Goal: Task Accomplishment & Management: Use online tool/utility

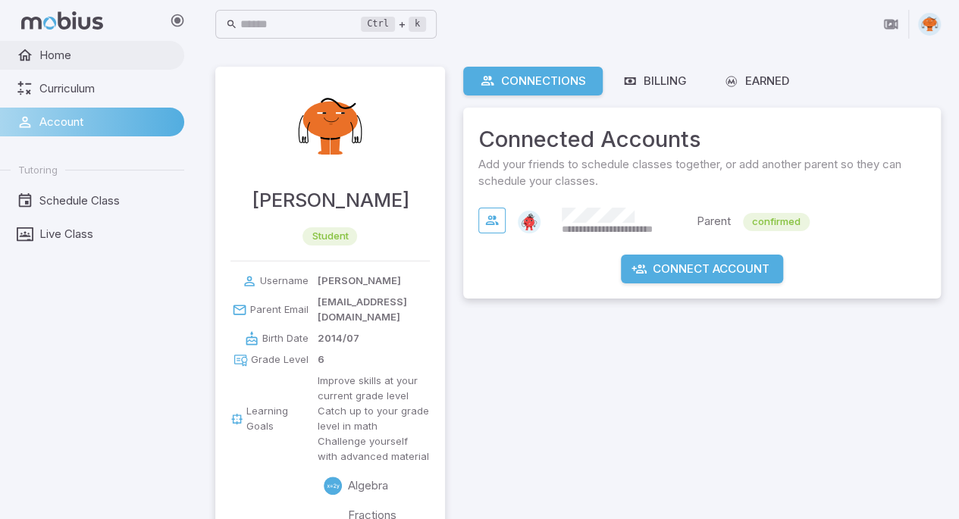
click at [73, 43] on link "Home" at bounding box center [92, 55] width 184 height 29
click at [66, 275] on div "Home Curriculum Account Tutoring Schedule Class Live Class" at bounding box center [98, 280] width 196 height 478
click at [108, 240] on span "Live Class" at bounding box center [106, 234] width 134 height 17
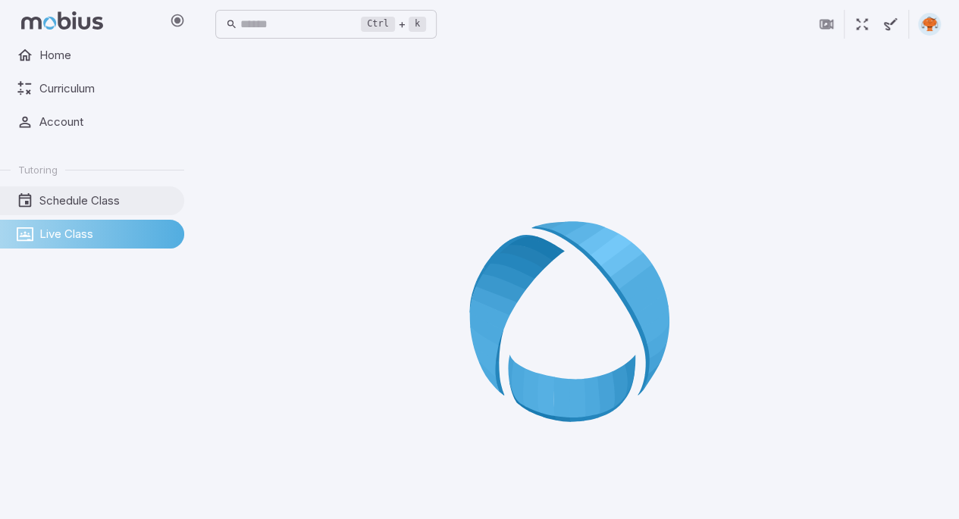
click at [55, 206] on span "Schedule Class" at bounding box center [106, 201] width 134 height 17
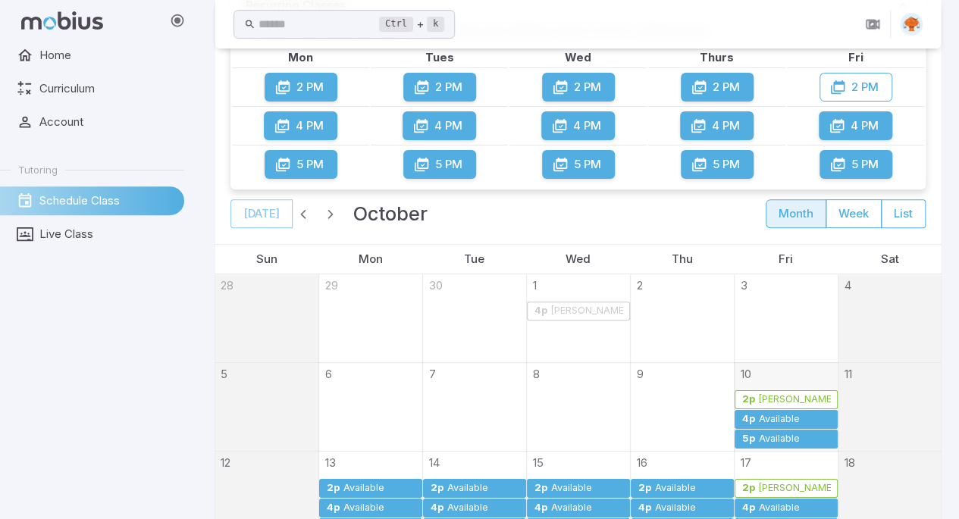
scroll to position [303, 0]
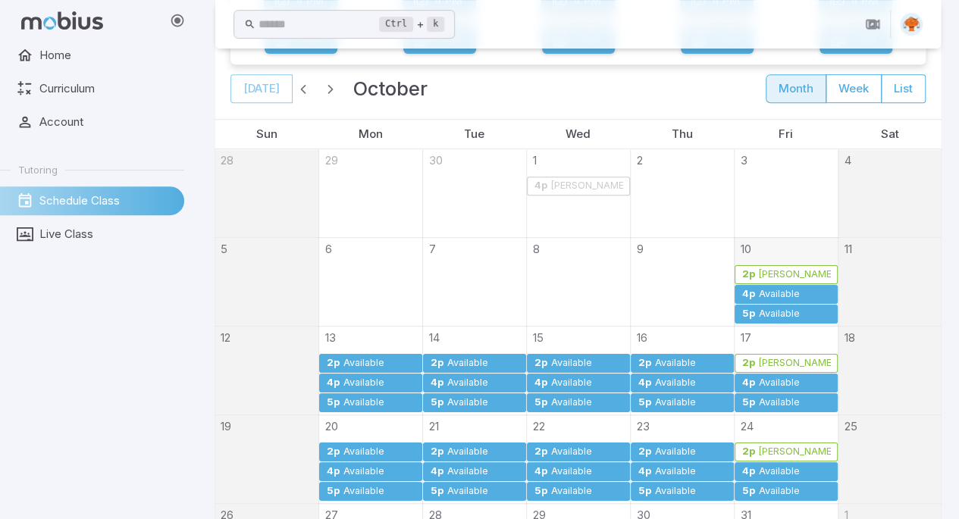
click at [757, 272] on div "[PERSON_NAME]" at bounding box center [794, 274] width 74 height 11
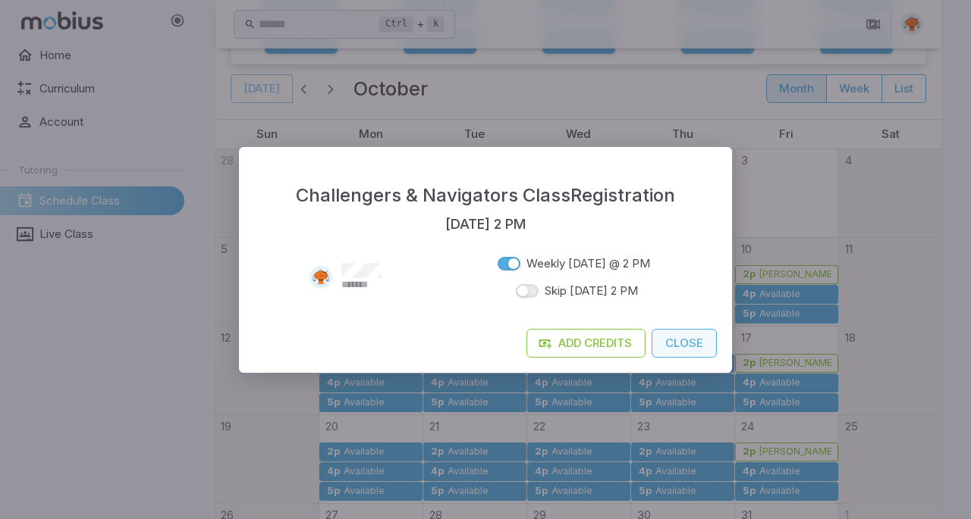
click at [688, 343] on button "Close" at bounding box center [683, 343] width 65 height 29
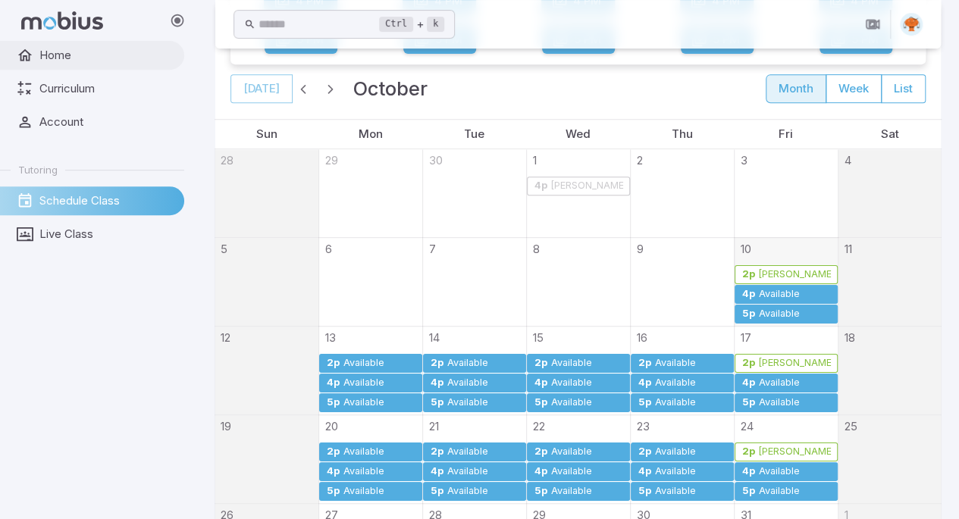
click at [76, 48] on span "Home" at bounding box center [106, 55] width 134 height 17
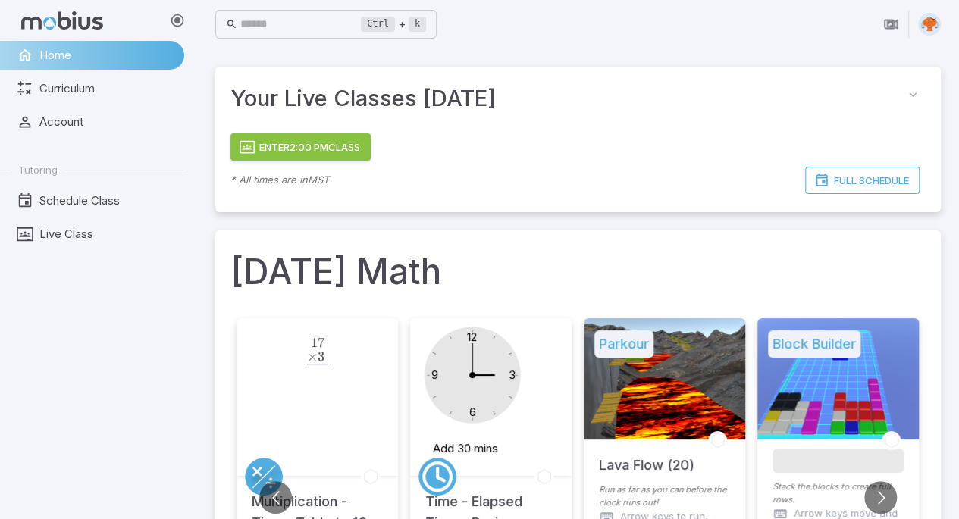
click at [316, 144] on button "Enter 2:00 PM Class" at bounding box center [301, 146] width 140 height 27
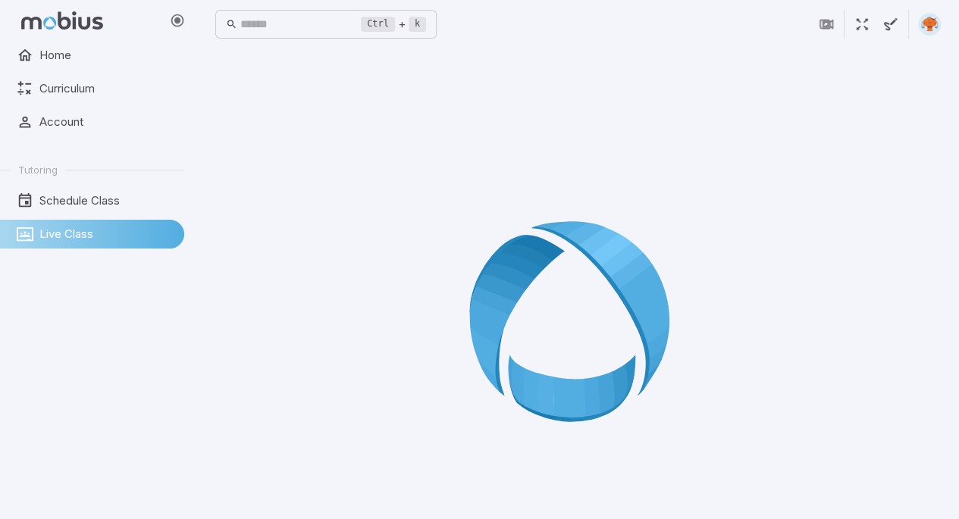
click at [638, 224] on icon at bounding box center [578, 327] width 218 height 218
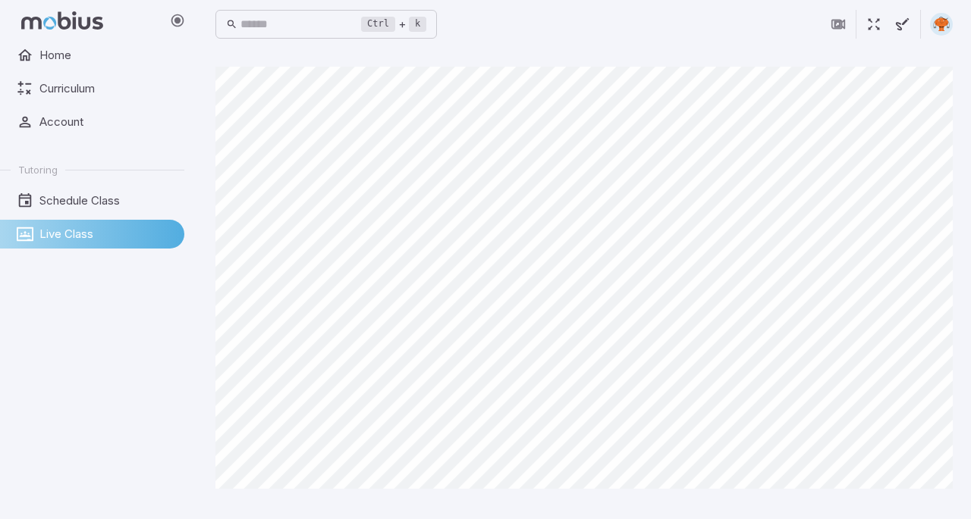
click at [879, 31] on icon "button" at bounding box center [873, 24] width 17 height 17
click at [108, 47] on span "Home" at bounding box center [106, 55] width 134 height 17
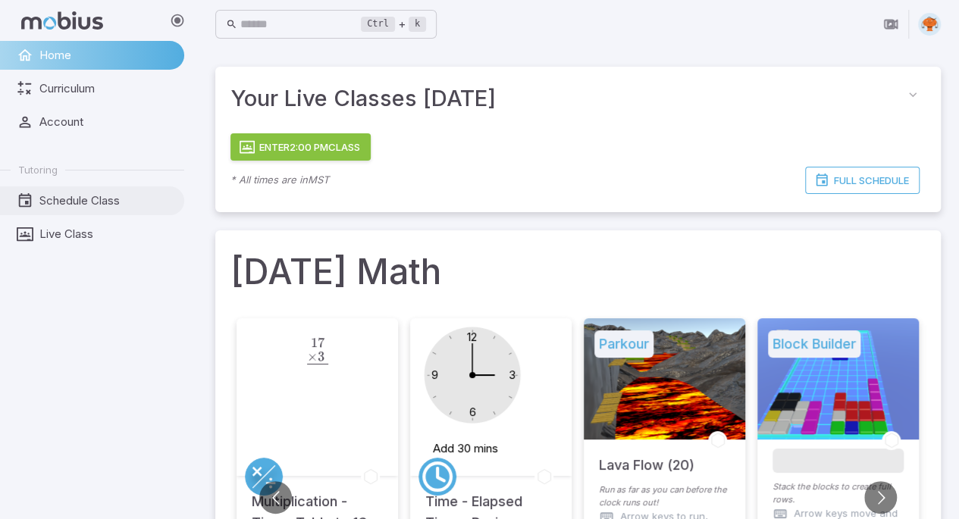
click at [96, 202] on span "Schedule Class" at bounding box center [106, 201] width 134 height 17
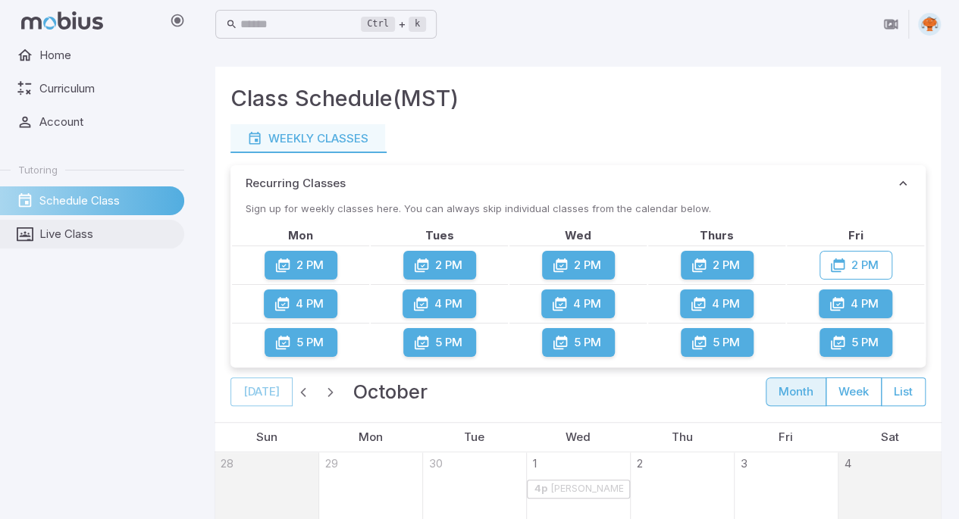
click at [89, 240] on span "Live Class" at bounding box center [106, 234] width 134 height 17
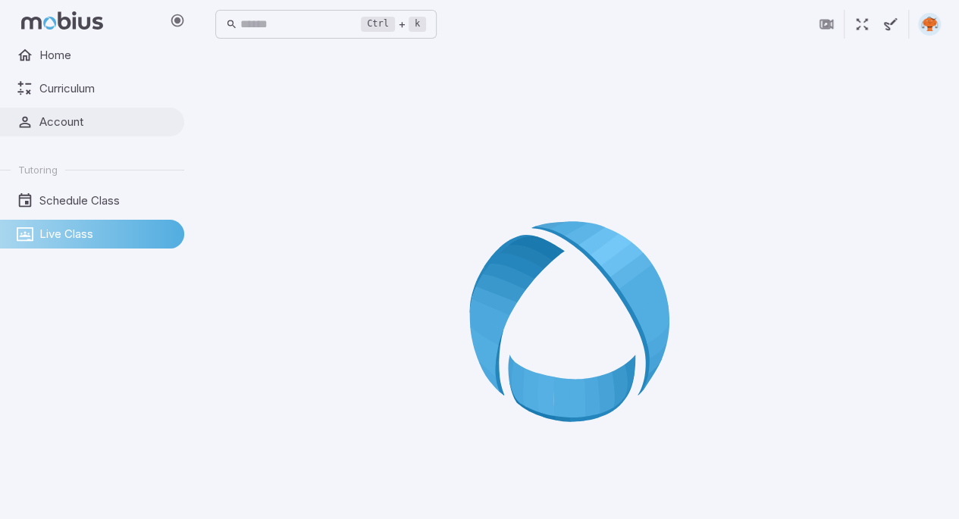
click at [30, 122] on icon at bounding box center [25, 122] width 17 height 17
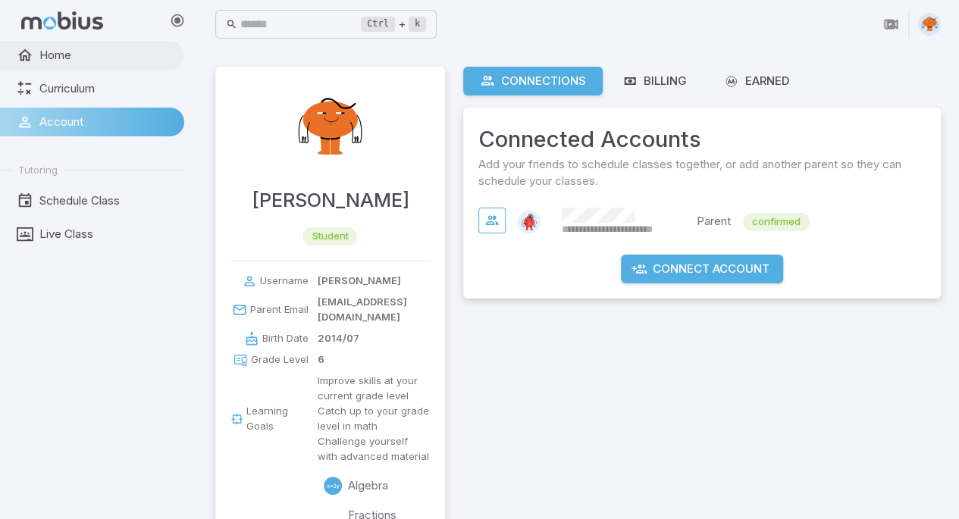
click at [53, 55] on span "Home" at bounding box center [106, 55] width 134 height 17
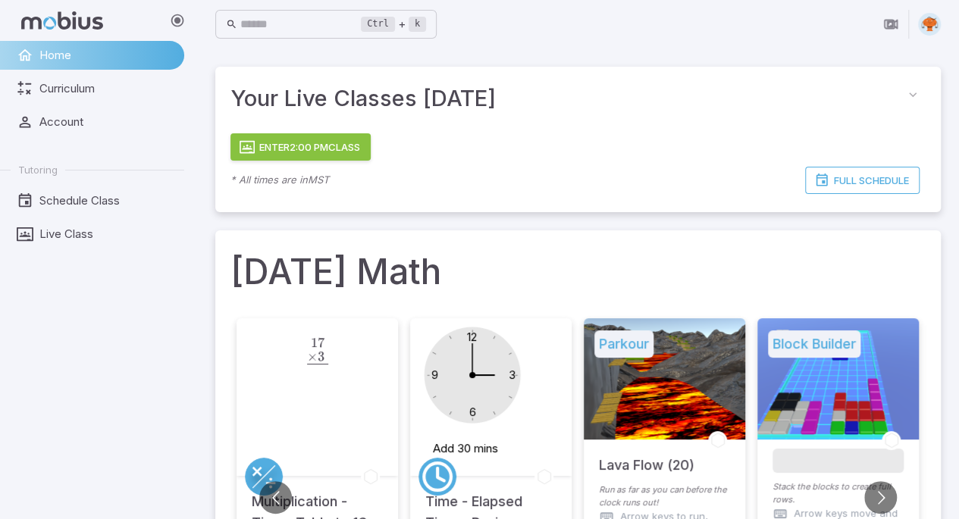
click at [249, 261] on h1 "[DATE] Math" at bounding box center [578, 272] width 695 height 52
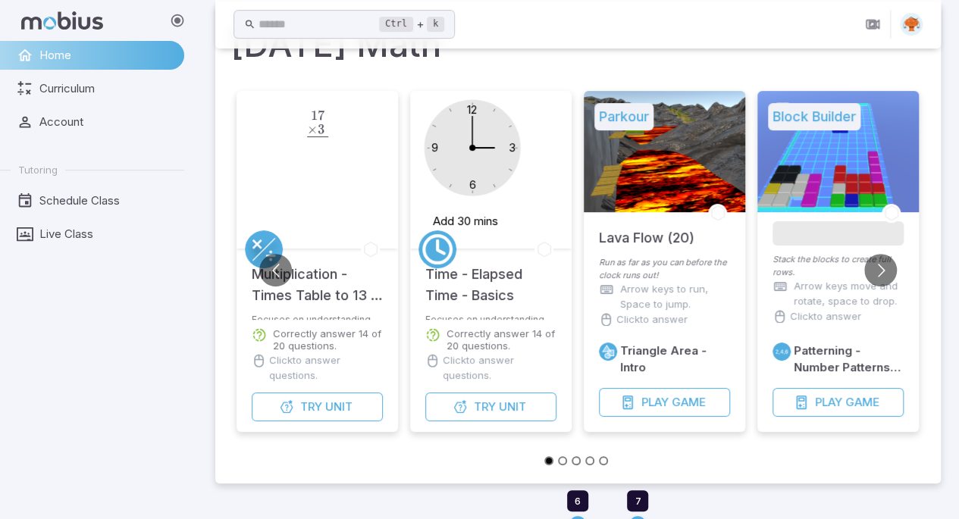
scroll to position [303, 0]
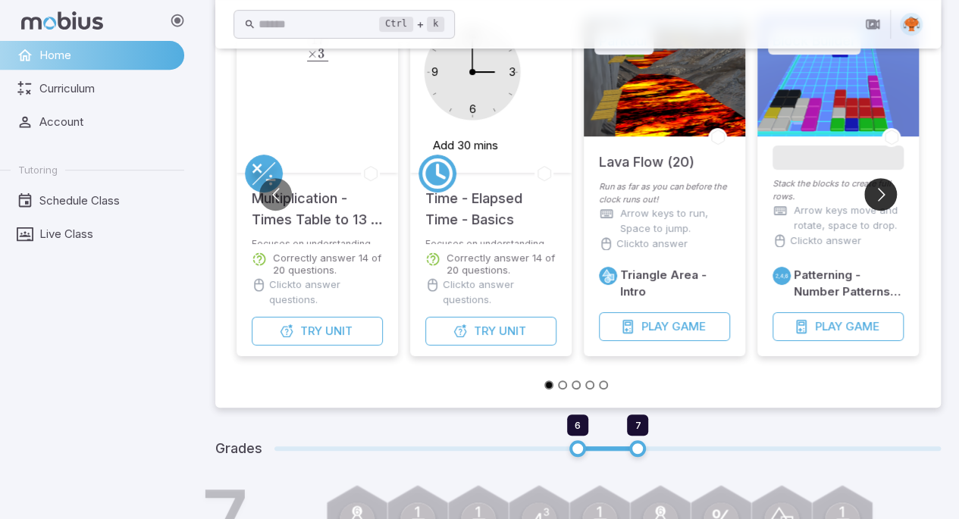
click at [886, 183] on button "Go to next slide" at bounding box center [880, 194] width 33 height 33
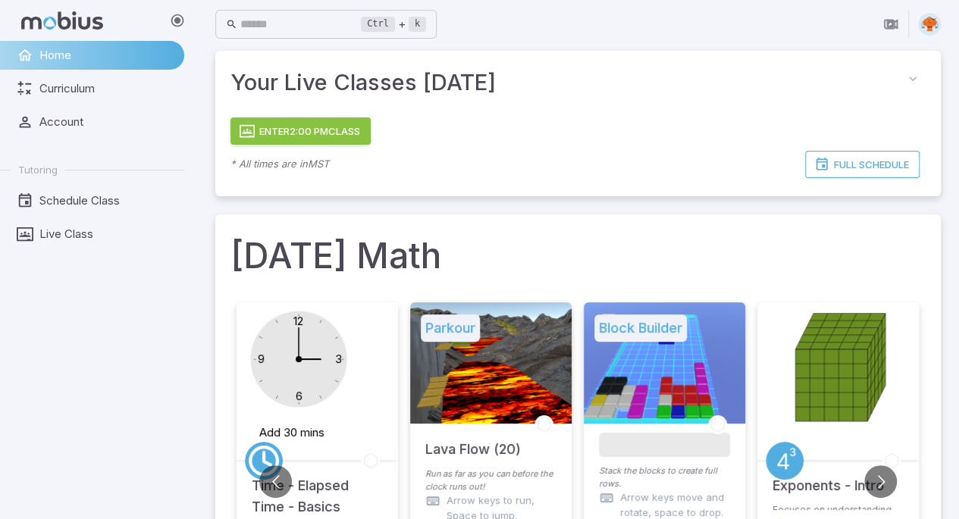
scroll to position [227, 0]
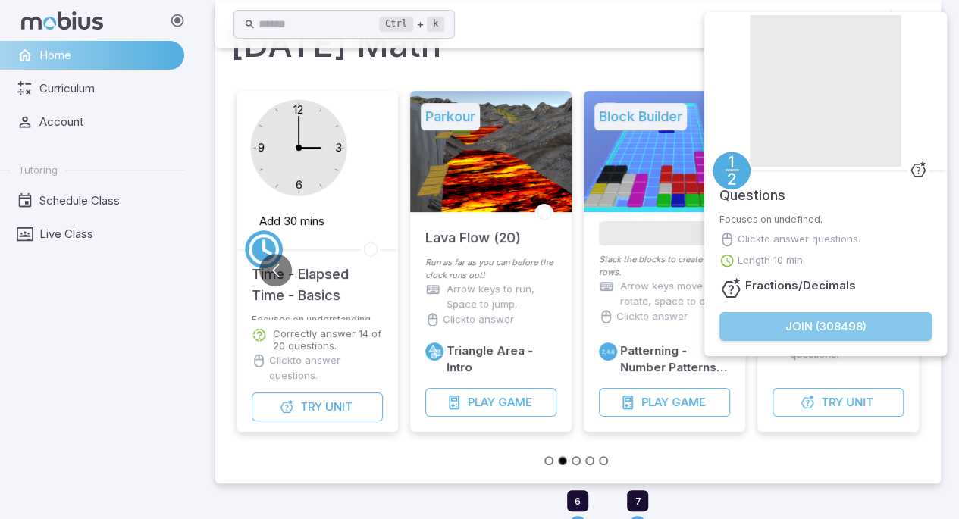
click at [861, 331] on button "Join ( 308498 )" at bounding box center [826, 326] width 212 height 29
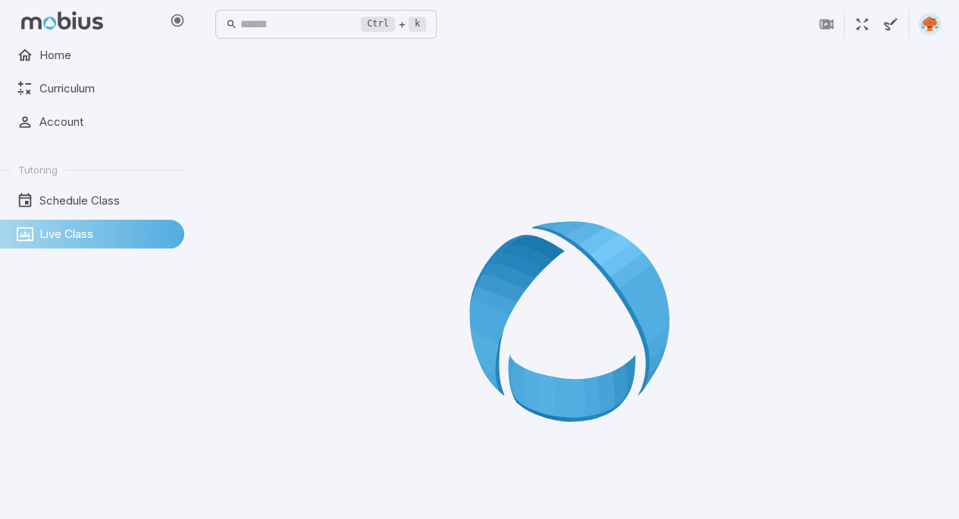
click at [595, 318] on icon at bounding box center [578, 327] width 218 height 218
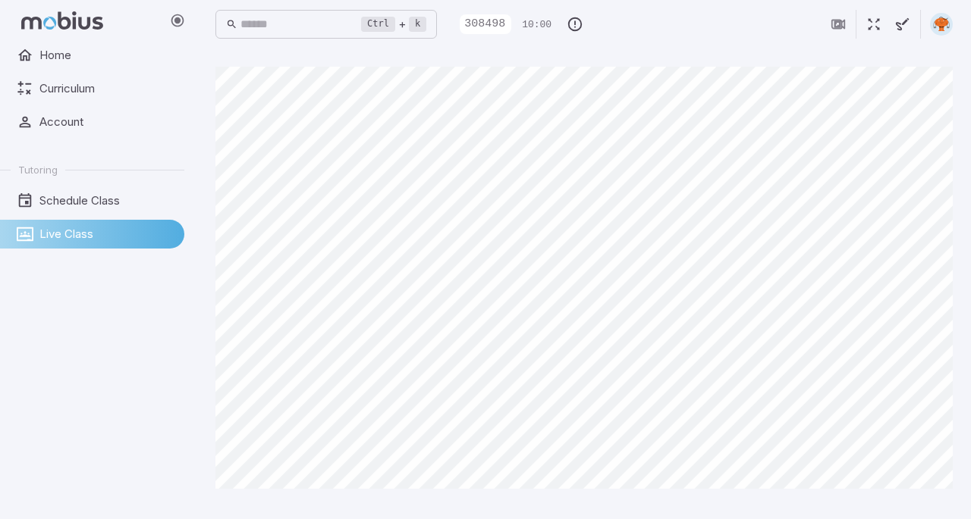
click at [28, 463] on div "Home Curriculum Account Tutoring Schedule Class Live Class" at bounding box center [98, 280] width 196 height 478
click at [56, 45] on link "Home" at bounding box center [92, 55] width 184 height 29
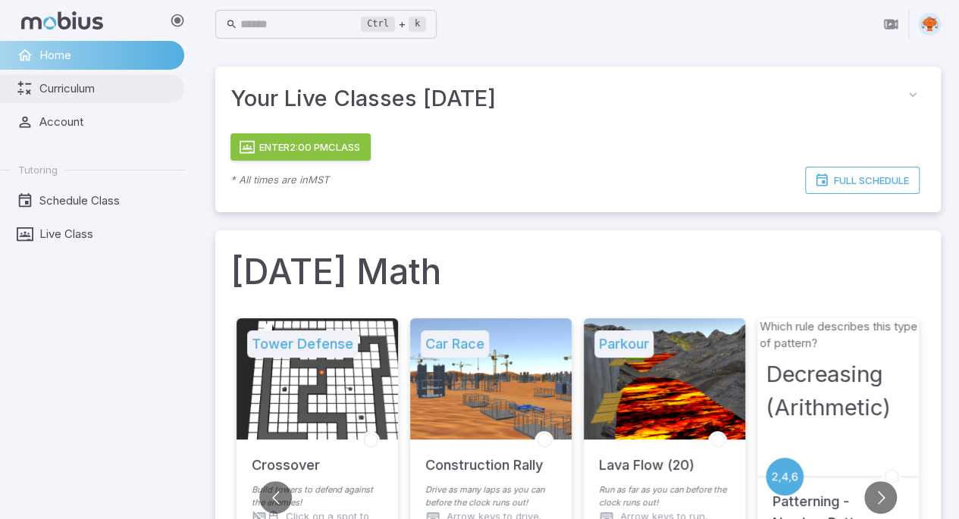
click at [95, 99] on link "Curriculum" at bounding box center [92, 88] width 184 height 29
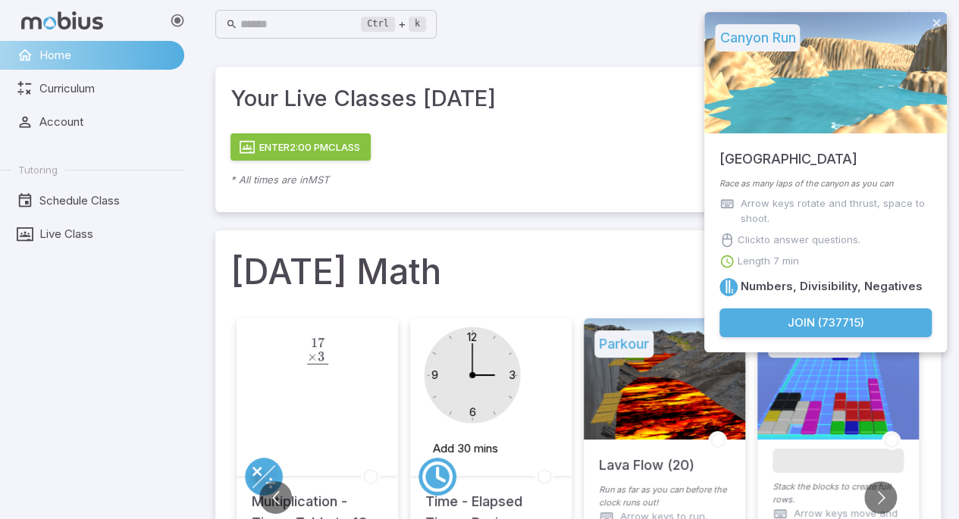
click at [880, 322] on button "Join ( 737715 )" at bounding box center [826, 323] width 212 height 29
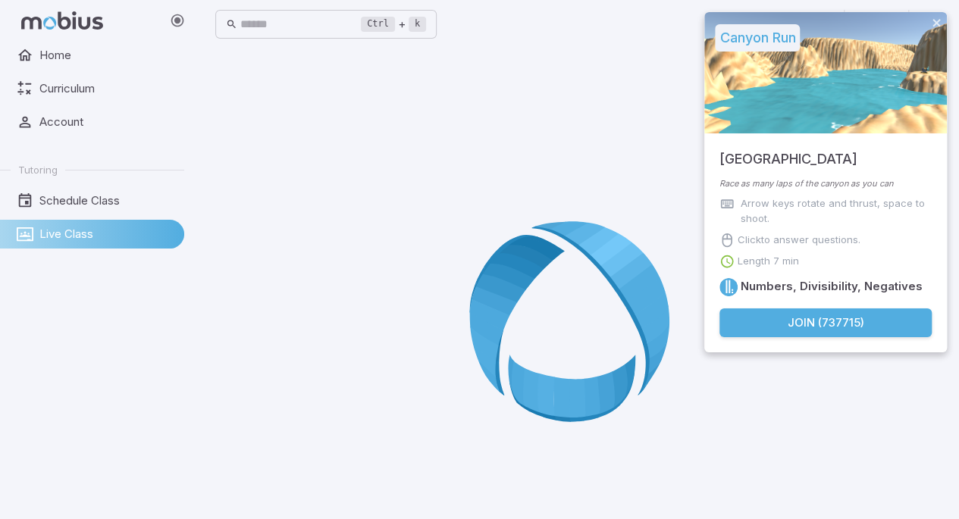
click at [610, 321] on icon at bounding box center [578, 327] width 218 height 218
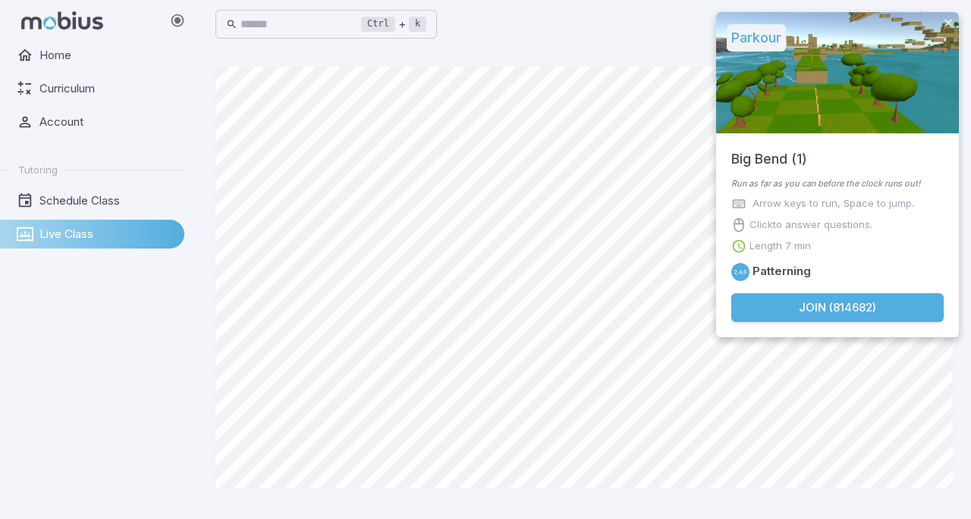
click at [831, 313] on button "Join ( 814682 )" at bounding box center [837, 307] width 212 height 29
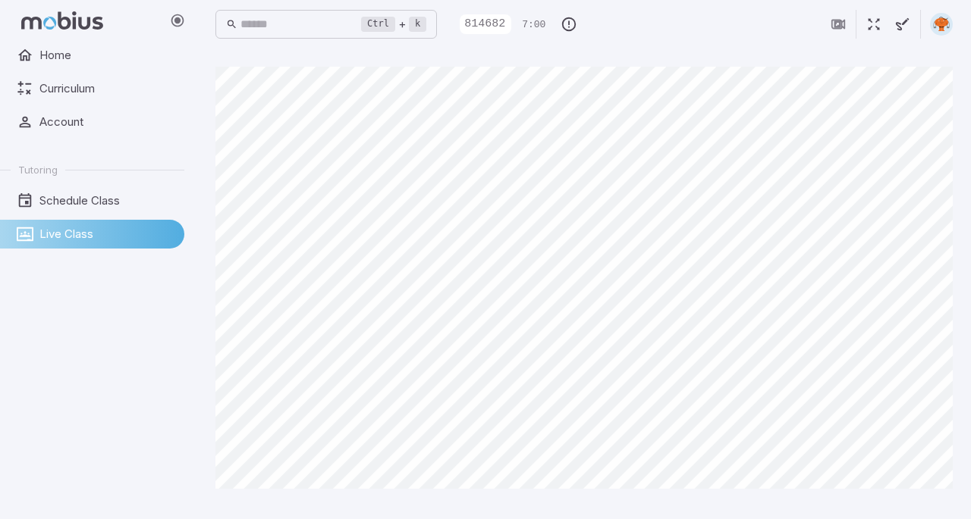
click at [873, 21] on icon "button" at bounding box center [873, 24] width 17 height 17
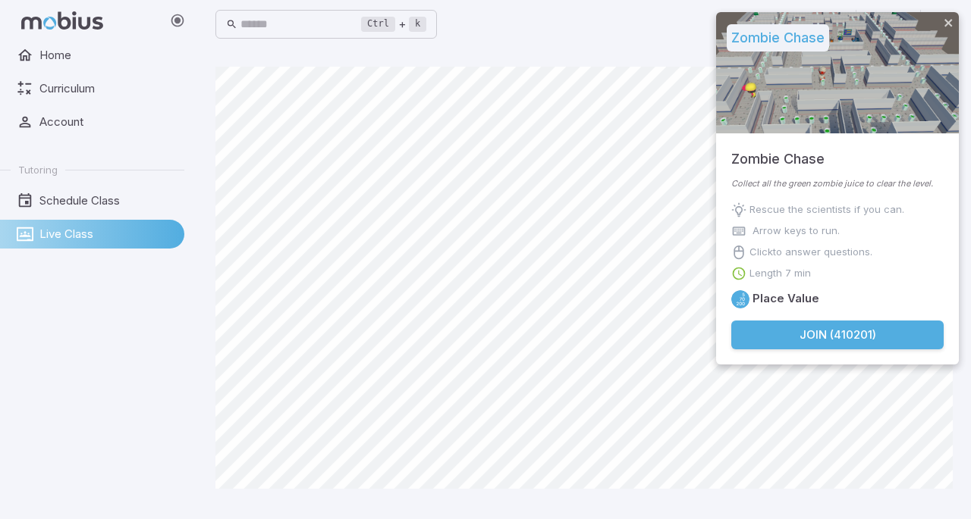
click at [802, 325] on button "Join ( 410201 )" at bounding box center [837, 335] width 212 height 29
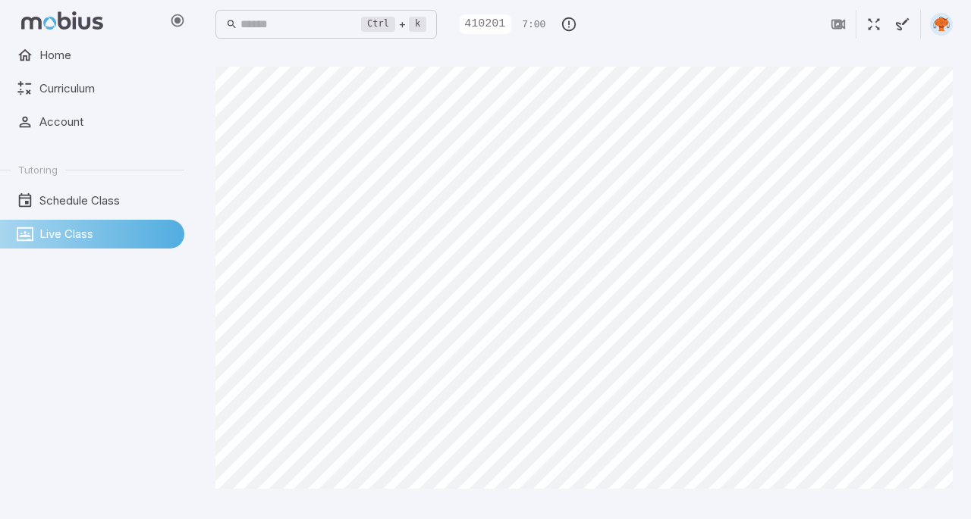
click at [874, 30] on icon "button" at bounding box center [873, 24] width 17 height 17
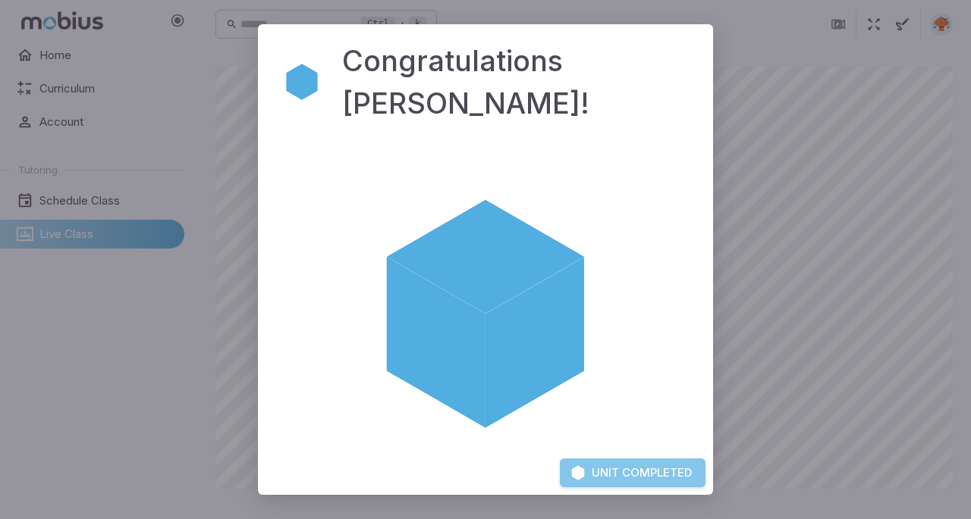
click at [629, 474] on button "Unit Completed" at bounding box center [633, 473] width 146 height 29
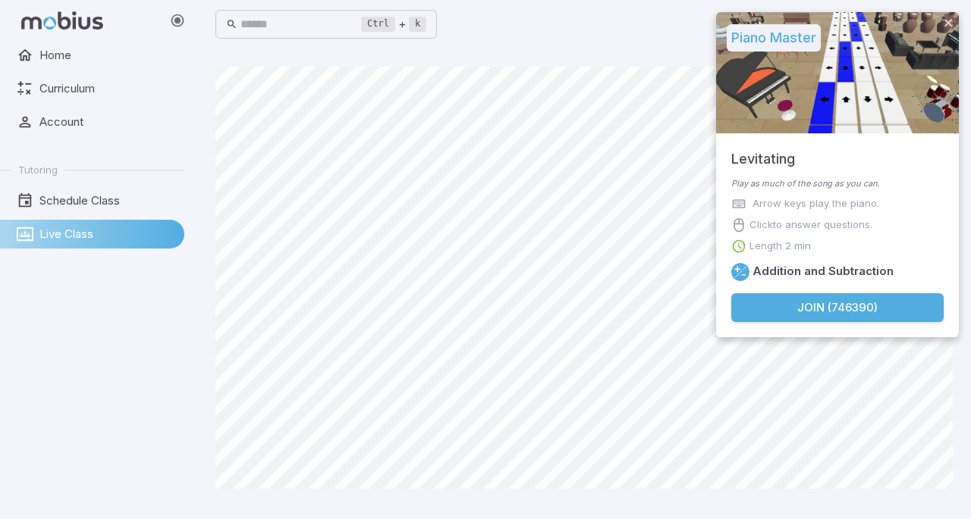
click at [819, 306] on button "Join ( 746390 )" at bounding box center [837, 307] width 212 height 29
